Goal: Check status: Check status

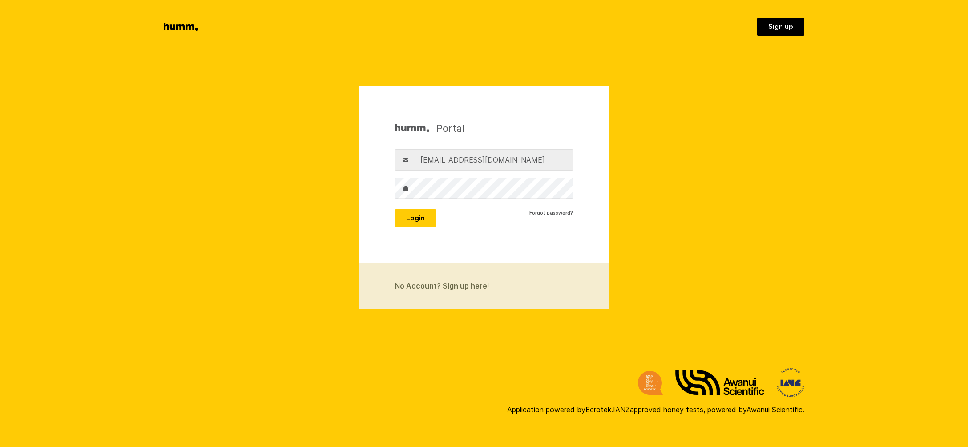
click at [417, 218] on button "Login" at bounding box center [415, 218] width 41 height 18
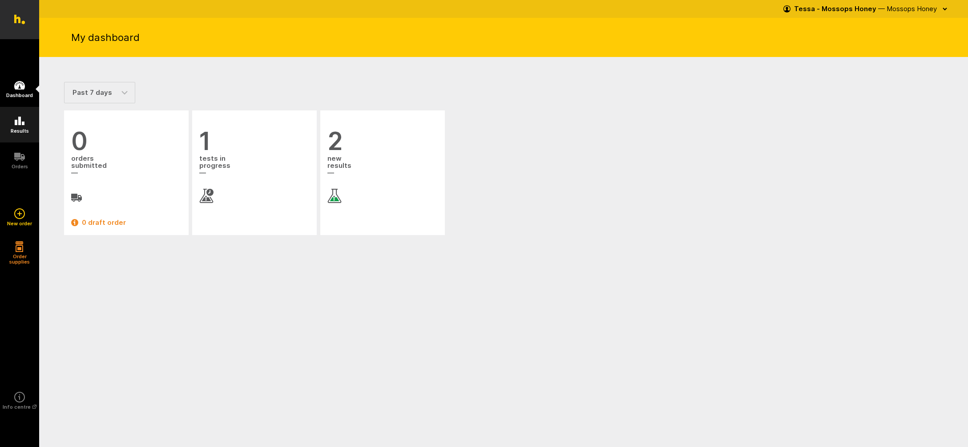
click at [16, 120] on icon at bounding box center [19, 121] width 11 height 11
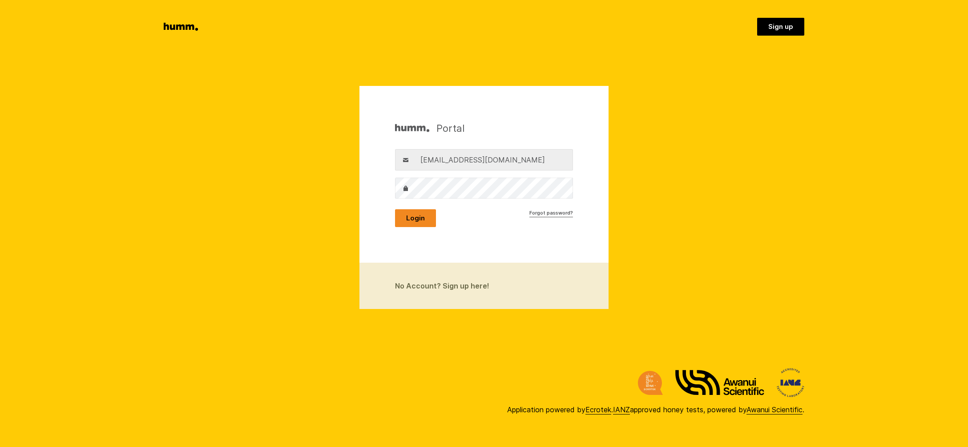
click at [415, 220] on button "Login" at bounding box center [415, 218] width 41 height 18
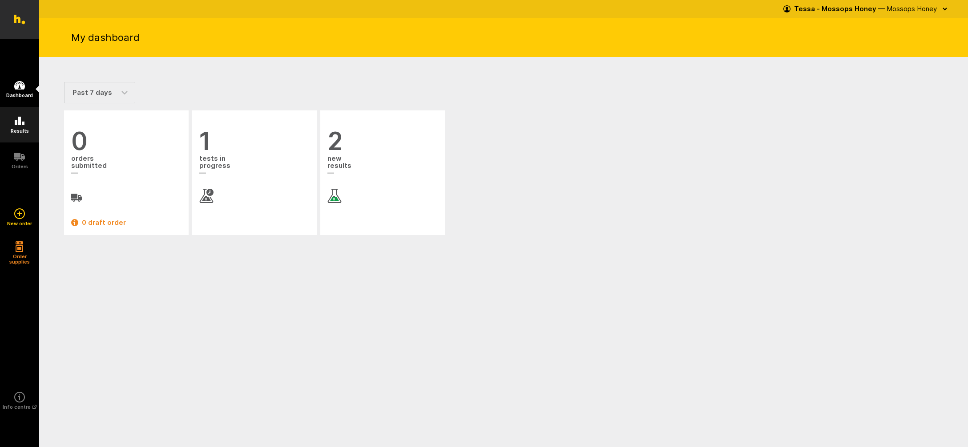
click at [21, 122] on icon at bounding box center [20, 121] width 10 height 8
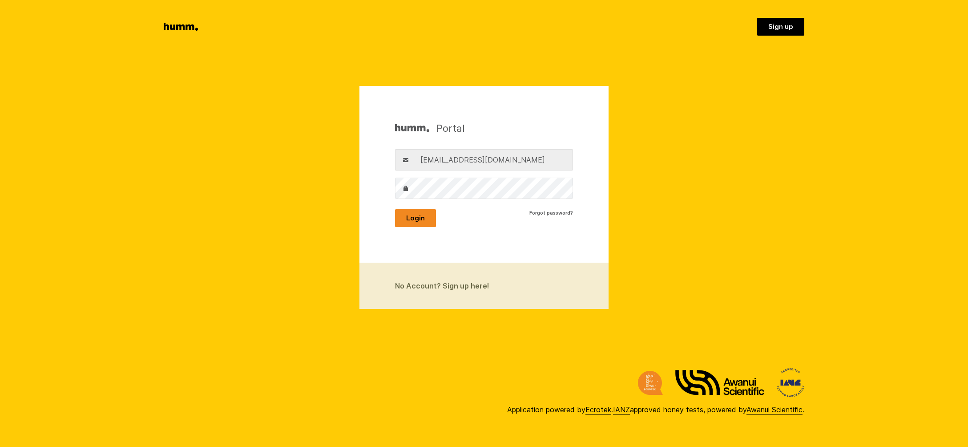
click at [415, 220] on button "Login" at bounding box center [415, 218] width 41 height 18
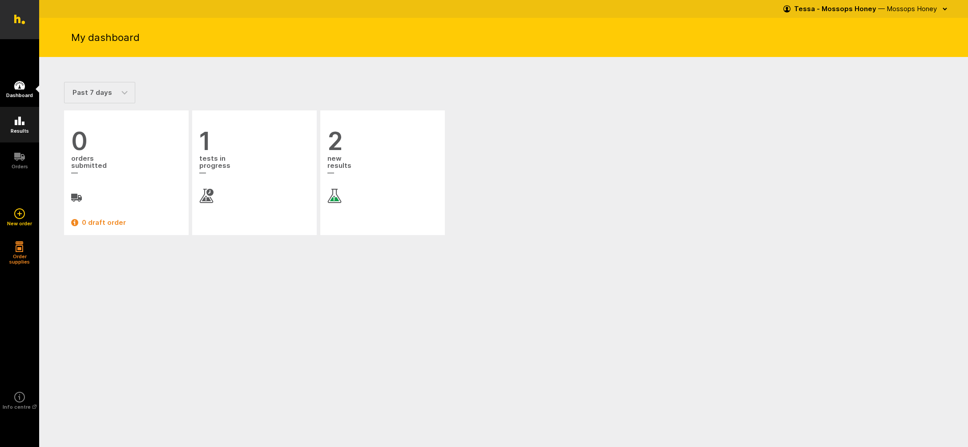
click at [23, 125] on icon at bounding box center [19, 121] width 11 height 11
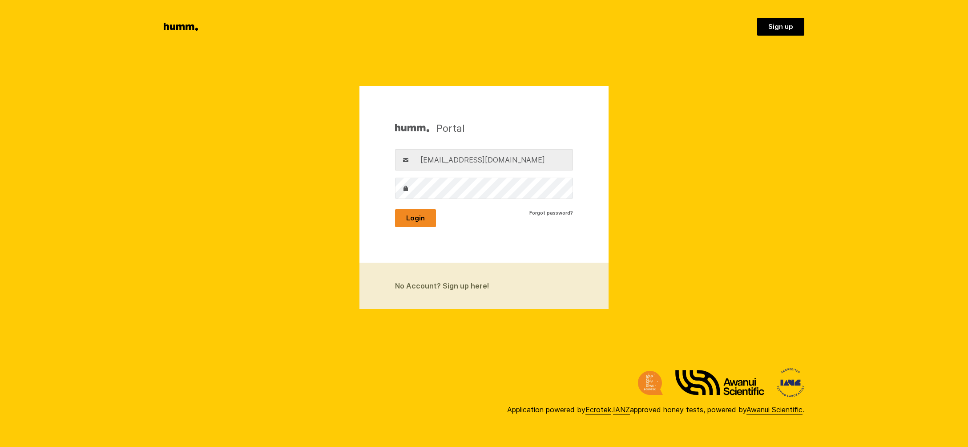
click at [415, 218] on button "Login" at bounding box center [415, 218] width 41 height 18
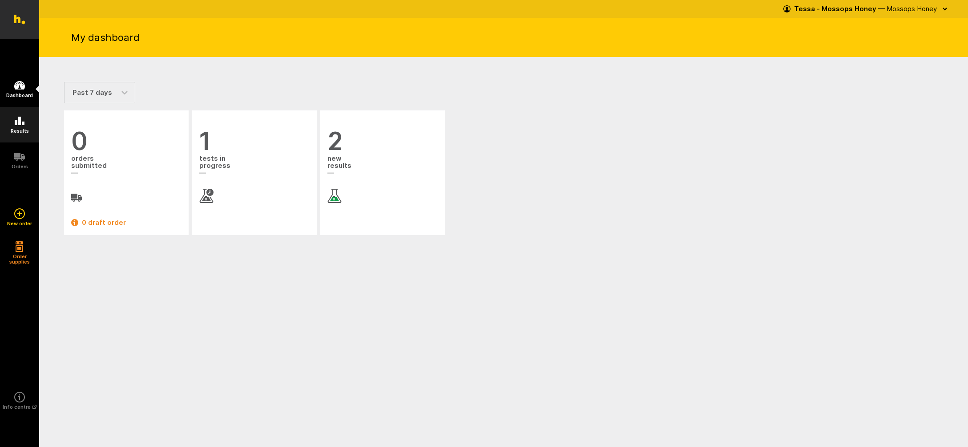
click at [22, 120] on icon at bounding box center [19, 121] width 11 height 11
